Goal: Task Accomplishment & Management: Complete application form

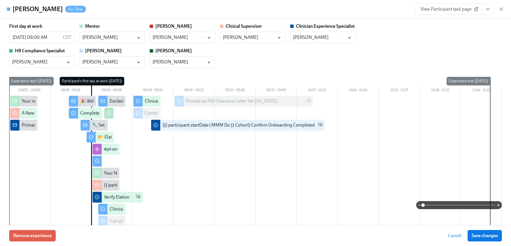
scroll to position [969, 0]
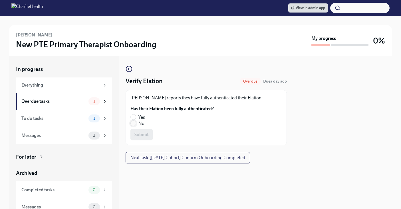
click at [133, 123] on input "No" at bounding box center [133, 123] width 5 height 5
radio input "true"
click at [137, 132] on span "Submit" at bounding box center [141, 135] width 14 height 6
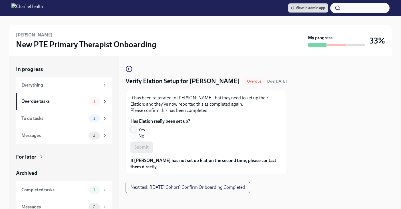
drag, startPoint x: 135, startPoint y: 138, endPoint x: 144, endPoint y: 150, distance: 14.9
click at [135, 132] on input "Yes" at bounding box center [133, 129] width 5 height 5
radio input "true"
click at [144, 150] on span "Submit" at bounding box center [141, 148] width 14 height 6
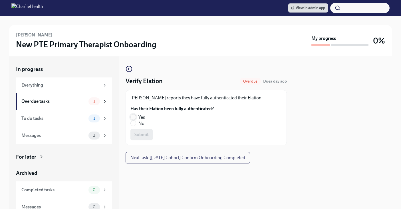
click at [133, 116] on input "Yes" at bounding box center [133, 117] width 5 height 5
radio input "true"
click at [143, 134] on span "Submit" at bounding box center [141, 135] width 14 height 6
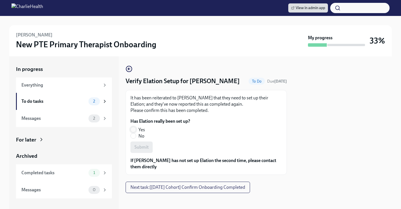
click at [136, 129] on input "Yes" at bounding box center [133, 129] width 5 height 5
radio input "true"
click at [140, 145] on span "Submit" at bounding box center [141, 148] width 14 height 6
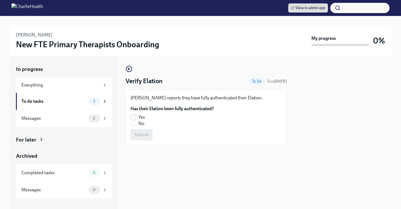
click at [133, 116] on input "Yes" at bounding box center [133, 117] width 5 height 5
radio input "true"
click at [143, 136] on span "Submit" at bounding box center [141, 135] width 14 height 6
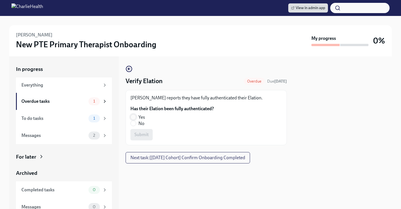
click at [136, 117] on input "Yes" at bounding box center [133, 117] width 5 height 5
radio input "true"
click at [134, 123] on input "No" at bounding box center [133, 123] width 5 height 5
radio input "true"
click at [144, 131] on button "Submit" at bounding box center [141, 134] width 22 height 11
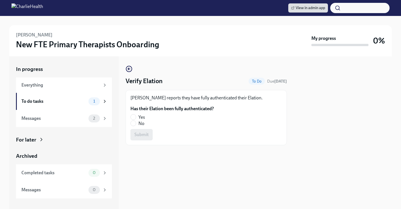
click at [136, 119] on label "Yes" at bounding box center [169, 117] width 79 height 6
click at [136, 119] on input "Yes" at bounding box center [133, 117] width 5 height 5
radio input "true"
click at [142, 132] on button "Submit" at bounding box center [141, 134] width 22 height 11
click at [132, 116] on input "Yes" at bounding box center [133, 117] width 5 height 5
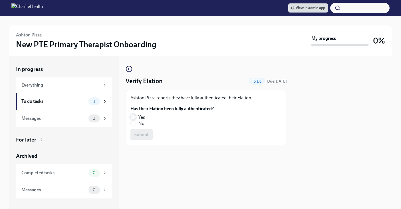
radio input "true"
click at [140, 133] on span "Submit" at bounding box center [141, 135] width 14 height 6
click at [131, 118] on input "Yes" at bounding box center [133, 117] width 5 height 5
radio input "true"
click at [149, 136] on button "Submit" at bounding box center [141, 134] width 22 height 11
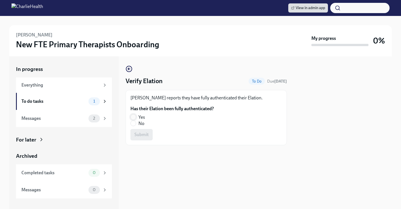
click at [134, 117] on input "Yes" at bounding box center [133, 117] width 5 height 5
radio input "true"
click at [136, 132] on span "Submit" at bounding box center [141, 135] width 14 height 6
drag, startPoint x: 135, startPoint y: 125, endPoint x: 138, endPoint y: 132, distance: 7.6
click at [135, 126] on input "No" at bounding box center [133, 123] width 5 height 5
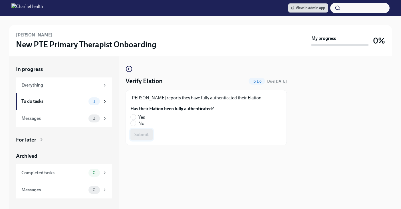
radio input "true"
click at [141, 138] on span "Submit" at bounding box center [141, 135] width 14 height 6
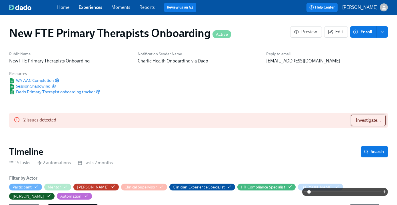
click at [378, 119] on span "Investigate..." at bounding box center [368, 121] width 25 height 6
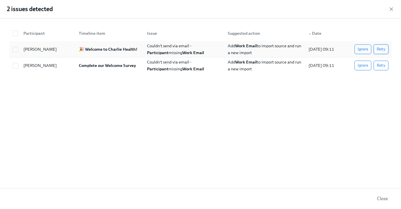
click at [380, 49] on span "Retry" at bounding box center [381, 50] width 9 height 6
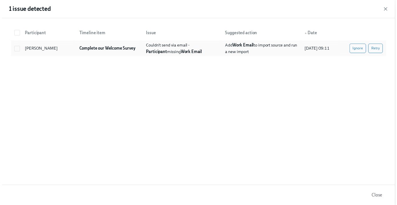
scroll to position [0, 3765]
click at [383, 54] on div "Ignore Retry" at bounding box center [368, 49] width 46 height 11
checkbox input "true"
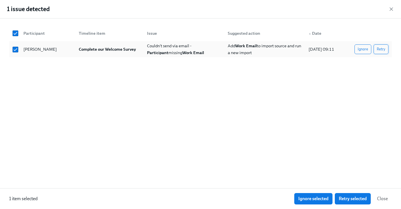
click at [382, 49] on span "Retry" at bounding box center [381, 50] width 9 height 6
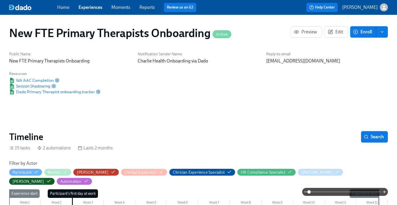
scroll to position [0, 3761]
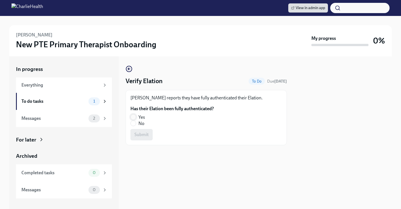
click at [132, 115] on input "Yes" at bounding box center [133, 117] width 5 height 5
radio input "true"
click at [141, 134] on span "Submit" at bounding box center [141, 135] width 14 height 6
